Goal: Navigation & Orientation: Go to known website

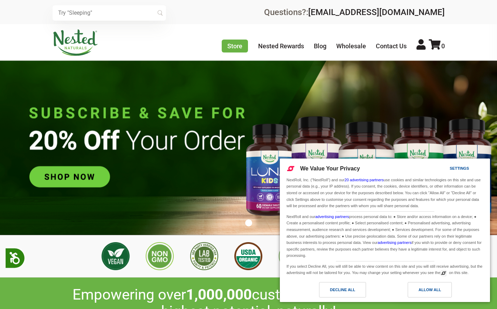
scroll to position [0, 246]
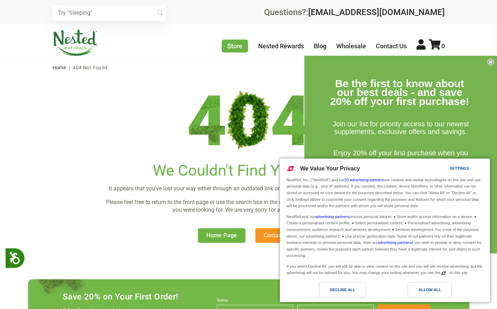
scroll to position [194, 0]
